Goal: Task Accomplishment & Management: Complete application form

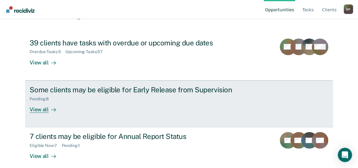
scroll to position [60, 0]
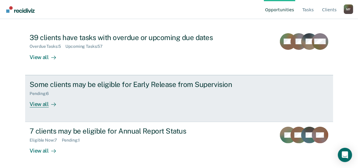
click at [38, 105] on div "View all" at bounding box center [46, 102] width 33 height 12
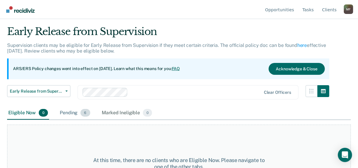
scroll to position [24, 0]
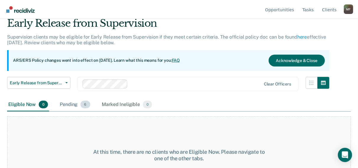
click at [68, 103] on div "Pending 6" at bounding box center [75, 104] width 33 height 13
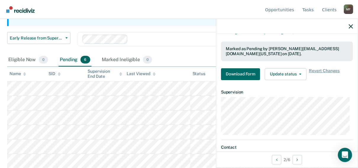
scroll to position [179, 0]
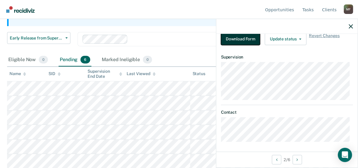
click at [247, 37] on button "Download Form" at bounding box center [240, 39] width 39 height 12
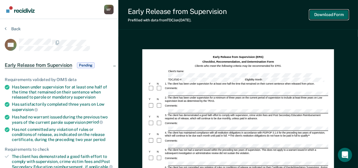
click at [325, 15] on button "Download Form" at bounding box center [329, 15] width 39 height 10
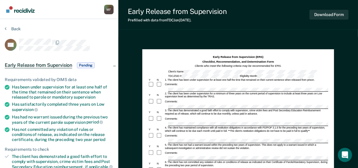
scroll to position [49, 0]
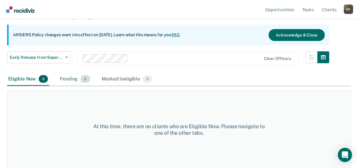
click at [70, 78] on div "Pending 6" at bounding box center [75, 79] width 33 height 13
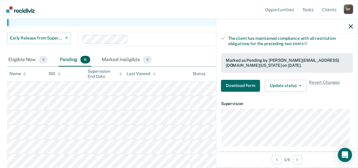
scroll to position [142, 0]
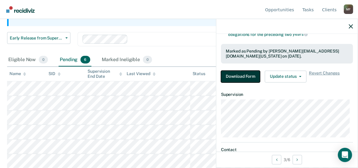
click at [241, 76] on button "Download Form" at bounding box center [240, 76] width 39 height 12
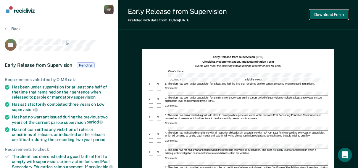
click at [329, 14] on button "Download Form" at bounding box center [329, 15] width 39 height 10
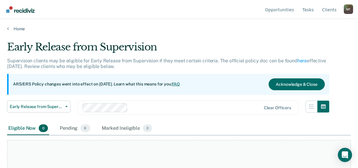
scroll to position [49, 0]
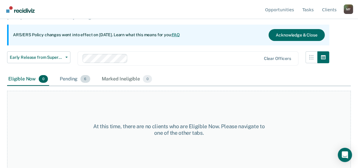
click at [76, 78] on div "Pending 6" at bounding box center [75, 79] width 33 height 13
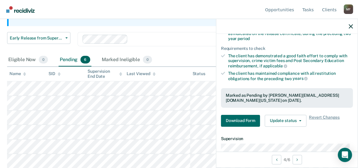
scroll to position [118, 0]
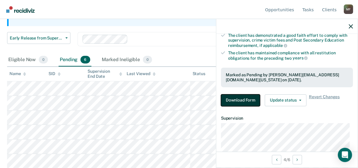
click at [234, 99] on button "Download Form" at bounding box center [240, 100] width 39 height 12
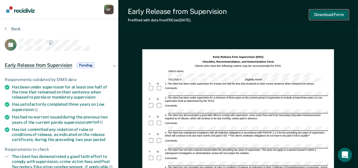
click at [322, 13] on button "Download Form" at bounding box center [329, 15] width 39 height 10
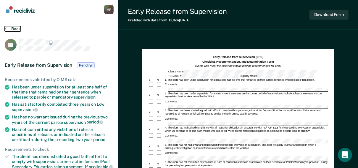
click at [5, 28] on icon at bounding box center [6, 28] width 2 height 5
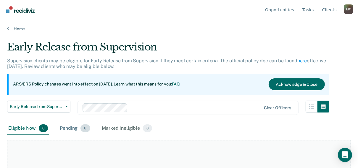
click at [74, 126] on div "Pending 6" at bounding box center [75, 128] width 33 height 13
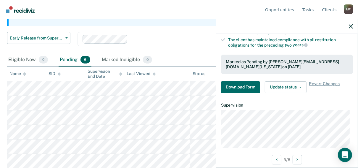
scroll to position [142, 0]
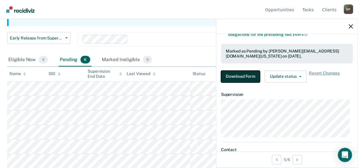
click at [238, 74] on button "Download Form" at bounding box center [240, 76] width 39 height 12
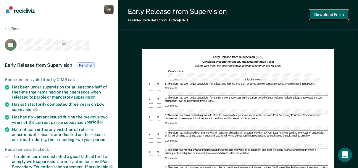
click at [332, 13] on button "Download Form" at bounding box center [329, 15] width 39 height 10
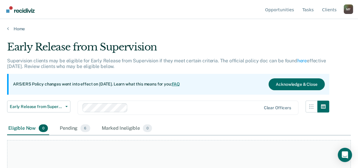
scroll to position [49, 0]
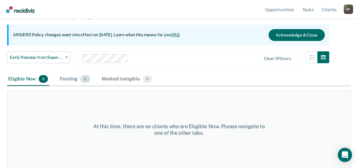
click at [76, 79] on div "Pending 6" at bounding box center [75, 79] width 33 height 13
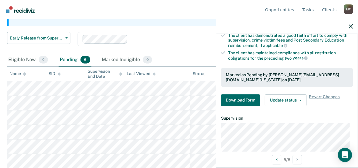
scroll to position [179, 0]
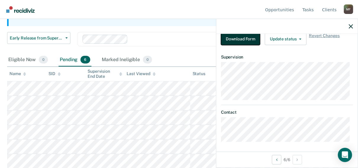
click at [238, 37] on button "Download Form" at bounding box center [240, 39] width 39 height 12
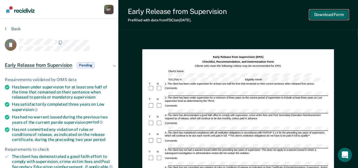
click at [332, 14] on button "Download Form" at bounding box center [329, 15] width 39 height 10
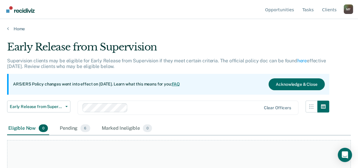
scroll to position [49, 0]
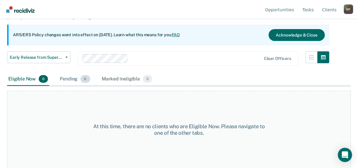
click at [73, 78] on div "Pending 6" at bounding box center [75, 79] width 33 height 13
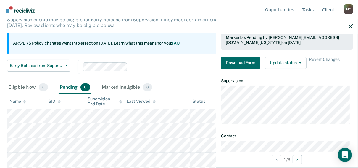
scroll to position [0, 0]
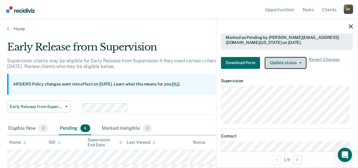
click at [286, 60] on button "Update status" at bounding box center [286, 63] width 42 height 12
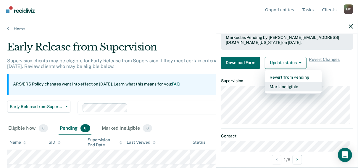
click at [289, 85] on button "Mark Ineligible" at bounding box center [293, 86] width 57 height 9
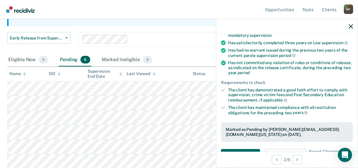
scroll to position [71, 0]
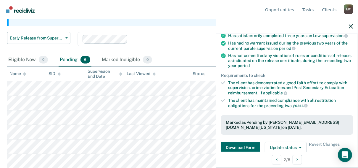
click at [226, 80] on li "The client has demonstrated a good faith effort to comply with supervision, cri…" at bounding box center [287, 87] width 132 height 15
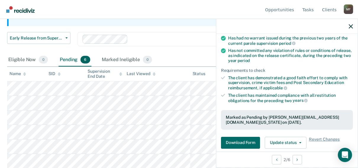
scroll to position [142, 0]
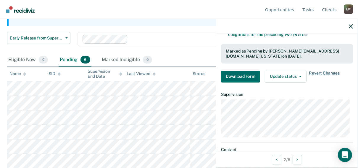
click at [326, 72] on span "Revert Changes" at bounding box center [324, 76] width 31 height 12
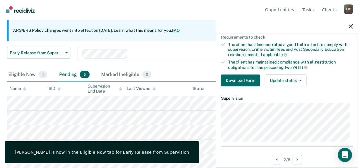
scroll to position [103, 0]
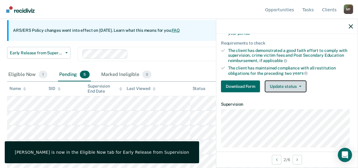
click at [291, 86] on button "Update status" at bounding box center [286, 86] width 42 height 12
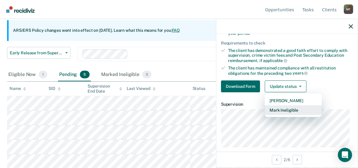
click at [284, 107] on button "Mark Ineligible" at bounding box center [293, 109] width 57 height 9
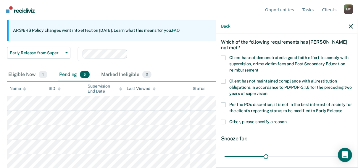
scroll to position [47, 0]
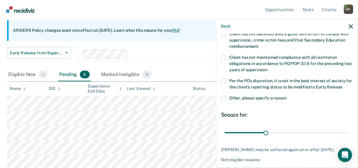
click at [223, 57] on span at bounding box center [223, 57] width 5 height 5
click at [268, 67] on input "Client has not maintained compliance with all restitution obligations in accord…" at bounding box center [268, 67] width 0 height 0
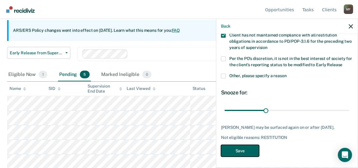
click at [241, 148] on button "Save" at bounding box center [240, 150] width 38 height 12
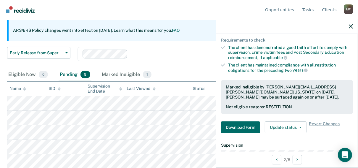
scroll to position [164, 0]
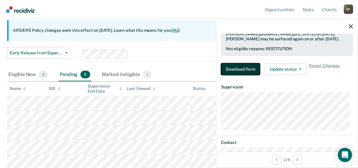
click at [242, 68] on button "Download Form" at bounding box center [240, 69] width 39 height 12
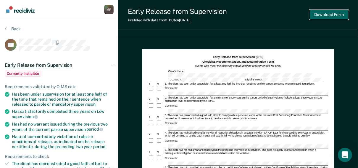
click at [330, 15] on button "Download Form" at bounding box center [329, 15] width 39 height 10
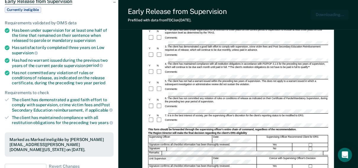
scroll to position [71, 0]
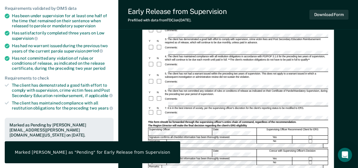
click at [237, 14] on div "Early Release from Supervision Prefilled with data from TDCJ on 10-07-2025 . Do…" at bounding box center [238, 15] width 240 height 30
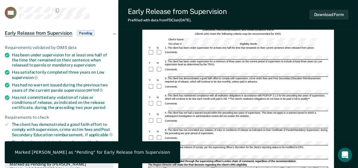
scroll to position [24, 0]
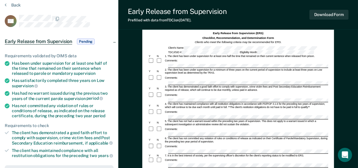
click at [4, 4] on section "Back TM Early Release from Supervision Pending Requirements validated by OIMS d…" at bounding box center [59, 155] width 118 height 321
click at [5, 4] on icon at bounding box center [6, 4] width 2 height 5
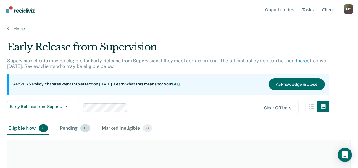
click at [75, 128] on div "Pending 6" at bounding box center [75, 128] width 33 height 13
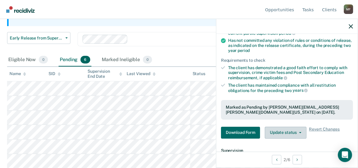
scroll to position [95, 0]
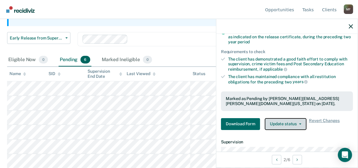
click at [298, 123] on span "button" at bounding box center [299, 123] width 5 height 1
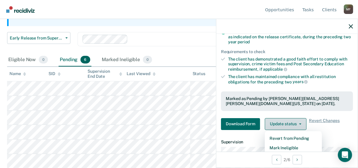
click at [298, 123] on span "button" at bounding box center [299, 123] width 5 height 1
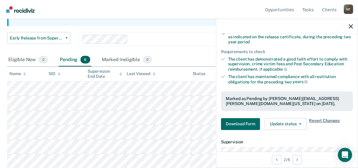
click at [319, 118] on span "Revert Changes" at bounding box center [324, 124] width 31 height 12
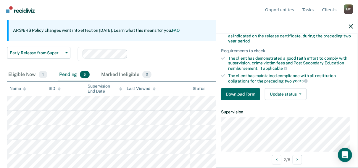
scroll to position [103, 0]
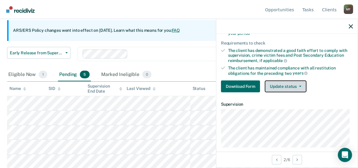
click at [301, 84] on button "Update status" at bounding box center [286, 86] width 42 height 12
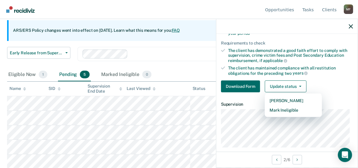
click at [338, 83] on div "Download Form Update status Mark Pending Mark Ineligible" at bounding box center [287, 86] width 132 height 12
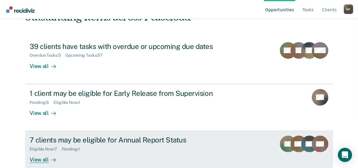
scroll to position [60, 0]
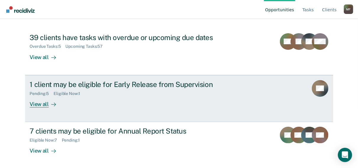
click at [39, 103] on div "View all" at bounding box center [46, 102] width 33 height 12
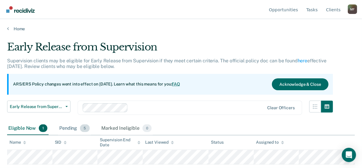
click at [71, 128] on div "Pending 5" at bounding box center [74, 128] width 33 height 13
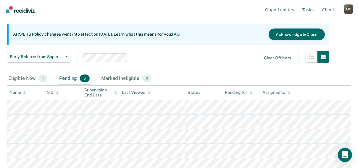
scroll to position [54, 0]
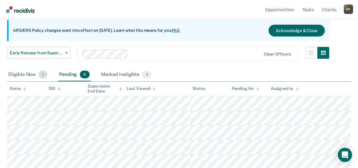
click at [21, 75] on div "Eligible Now 1" at bounding box center [27, 74] width 41 height 13
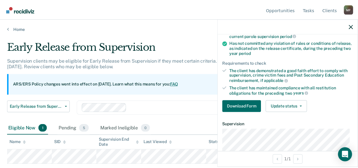
scroll to position [95, 0]
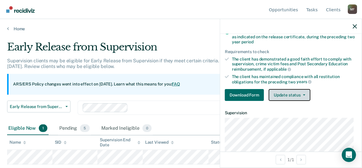
click at [292, 93] on button "Update status" at bounding box center [289, 95] width 42 height 12
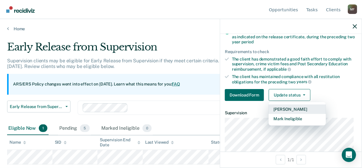
click at [291, 108] on button "[PERSON_NAME]" at bounding box center [296, 108] width 57 height 9
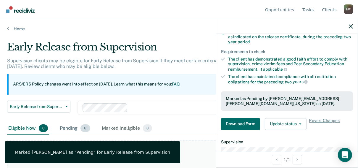
click at [72, 127] on div "Pending 6" at bounding box center [75, 128] width 33 height 13
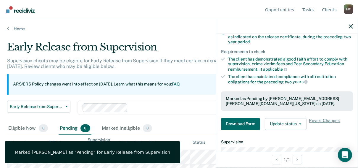
click at [176, 116] on div "Early Release from Supervision Early Release from Supervision Annual Report Sta…" at bounding box center [168, 110] width 322 height 21
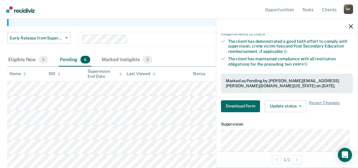
scroll to position [132, 0]
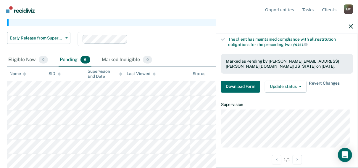
click at [322, 81] on span "Revert Changes" at bounding box center [324, 87] width 31 height 12
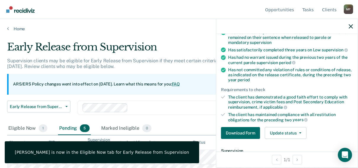
scroll to position [61, 0]
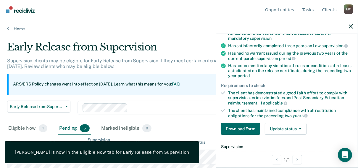
click at [285, 93] on div "The client has demonstrated a good faith effort to comply with supervision, cri…" at bounding box center [290, 97] width 125 height 15
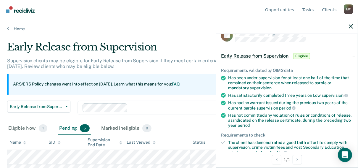
scroll to position [9, 0]
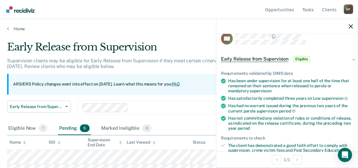
click at [257, 59] on span "Early Release from Supervision" at bounding box center [254, 59] width 67 height 6
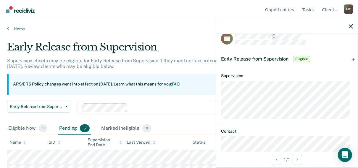
click at [262, 59] on span "Early Release from Supervision" at bounding box center [254, 59] width 67 height 6
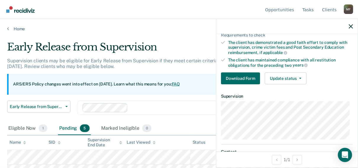
scroll to position [56, 0]
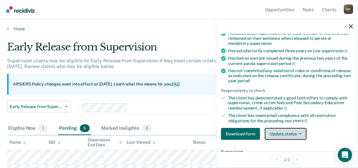
click at [299, 133] on icon "button" at bounding box center [300, 133] width 2 height 1
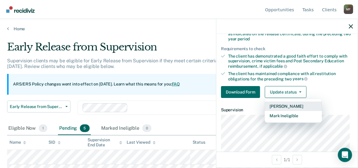
scroll to position [103, 0]
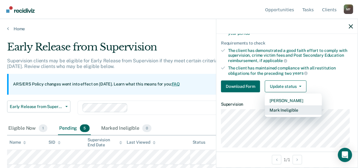
click at [289, 108] on button "Mark Ineligible" at bounding box center [293, 109] width 57 height 9
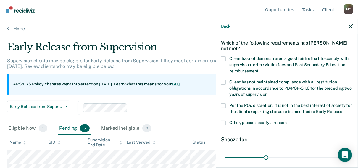
scroll to position [22, 0]
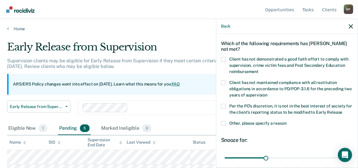
click at [225, 58] on span at bounding box center [223, 59] width 5 height 5
click at [259, 69] on input "Client has not demonstrated a good faith effort to comply with supervision, cri…" at bounding box center [259, 69] width 0 height 0
click at [222, 82] on span at bounding box center [223, 82] width 5 height 5
click at [268, 93] on input "Client has not maintained compliance with all restitution obligations in accord…" at bounding box center [268, 93] width 0 height 0
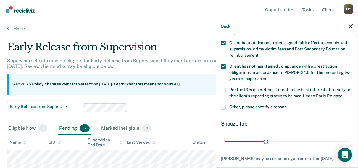
scroll to position [46, 0]
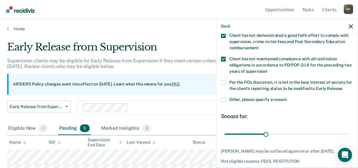
click at [224, 81] on span at bounding box center [223, 82] width 5 height 5
click at [343, 86] on input "Per the PO’s discretion, it is not in the best interest of society for the clie…" at bounding box center [343, 86] width 0 height 0
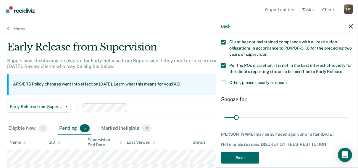
scroll to position [70, 0]
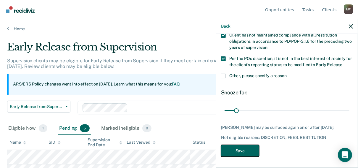
click at [242, 149] on button "Save" at bounding box center [240, 150] width 38 height 12
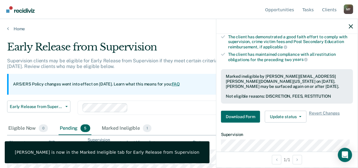
scroll to position [141, 0]
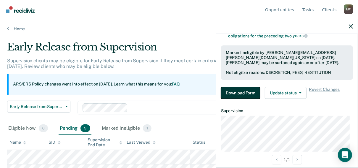
click at [240, 91] on button "Download Form" at bounding box center [240, 93] width 39 height 12
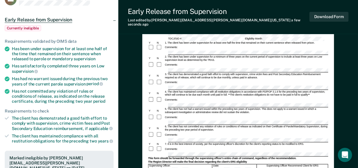
scroll to position [47, 0]
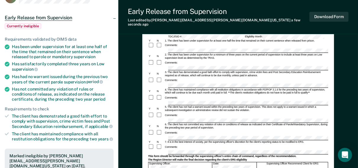
drag, startPoint x: 230, startPoint y: 89, endPoint x: 227, endPoint y: 100, distance: 11.5
click at [235, 112] on div "Comments:" at bounding box center [238, 115] width 180 height 6
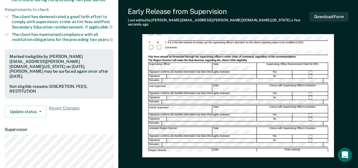
scroll to position [99, 0]
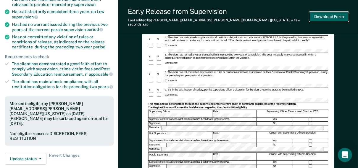
click at [323, 15] on button "Download Form" at bounding box center [329, 17] width 39 height 10
